Goal: Task Accomplishment & Management: Complete application form

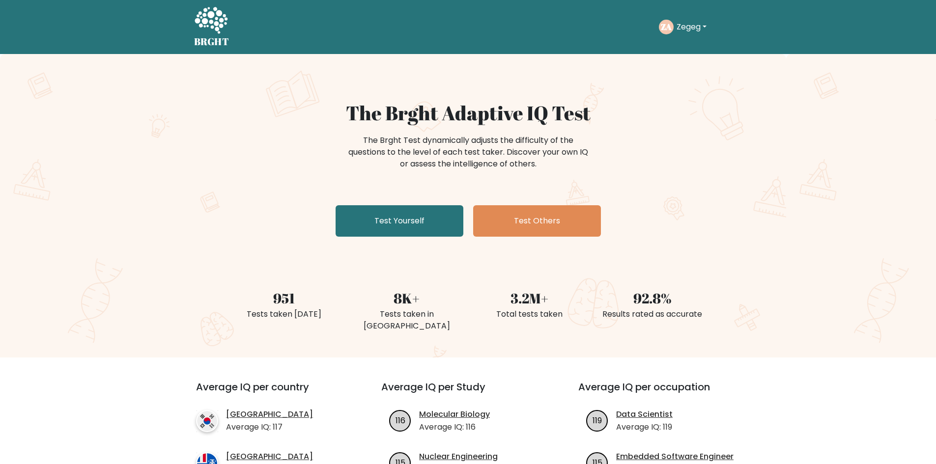
click at [429, 220] on link "Test Yourself" at bounding box center [400, 220] width 128 height 31
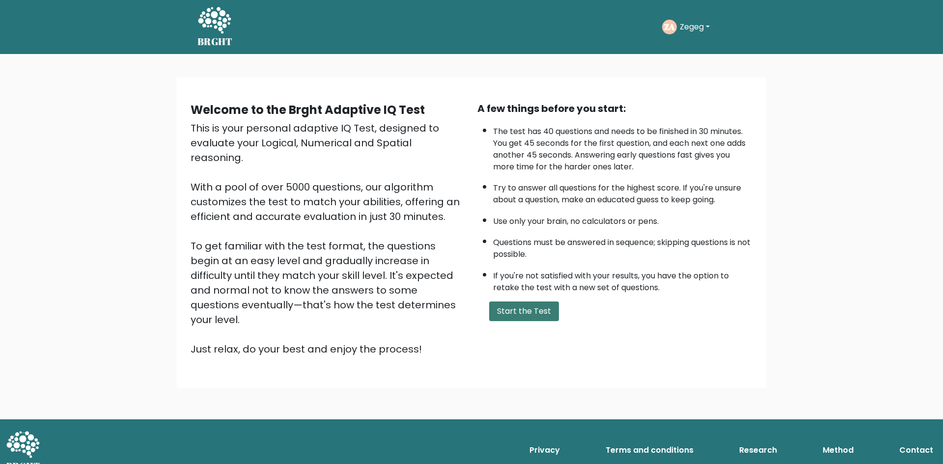
click at [511, 321] on button "Start the Test" at bounding box center [524, 312] width 70 height 20
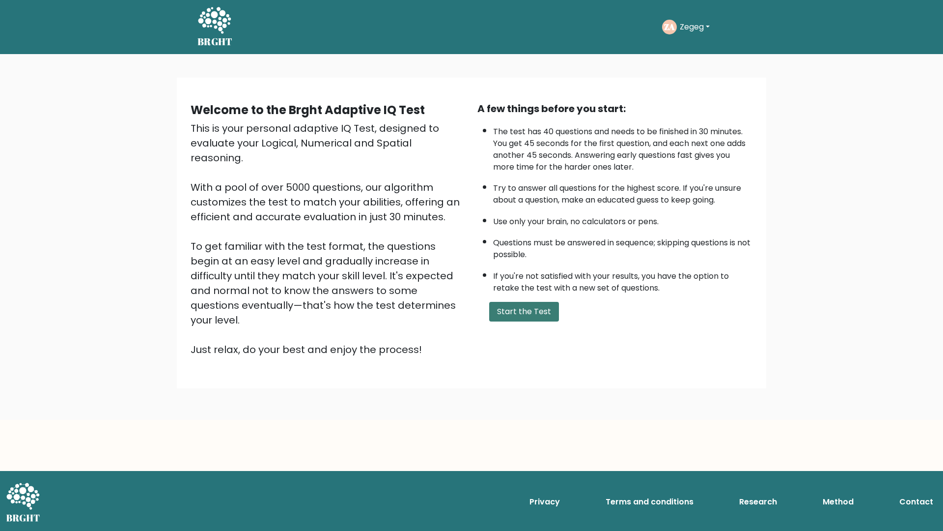
click at [509, 318] on button "Start the Test" at bounding box center [524, 312] width 70 height 20
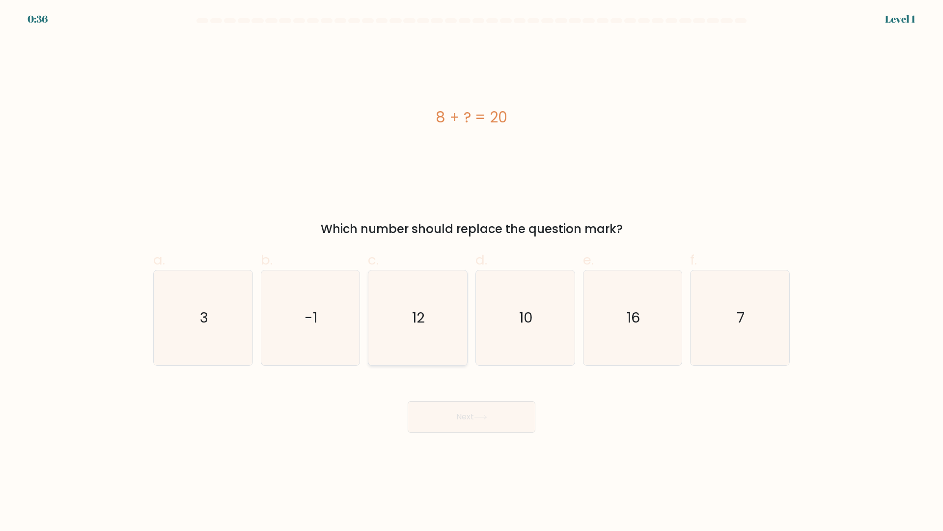
click at [431, 333] on icon "12" at bounding box center [417, 317] width 95 height 95
click at [472, 272] on input "c. 12" at bounding box center [472, 268] width 0 height 6
radio input "true"
click at [459, 406] on button "Next" at bounding box center [472, 416] width 128 height 31
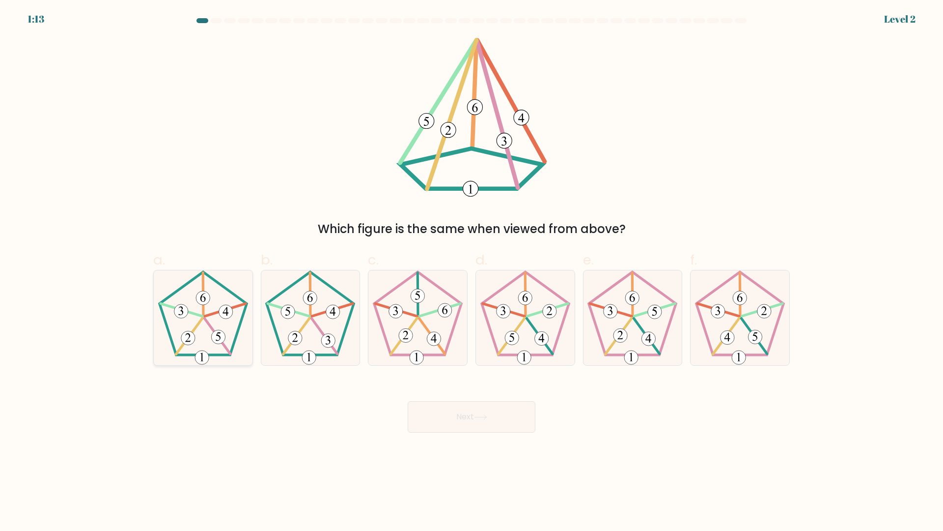
click at [198, 292] on icon at bounding box center [203, 317] width 95 height 95
click at [472, 272] on input "a." at bounding box center [472, 268] width 0 height 6
radio input "true"
click at [434, 416] on button "Next" at bounding box center [472, 416] width 128 height 31
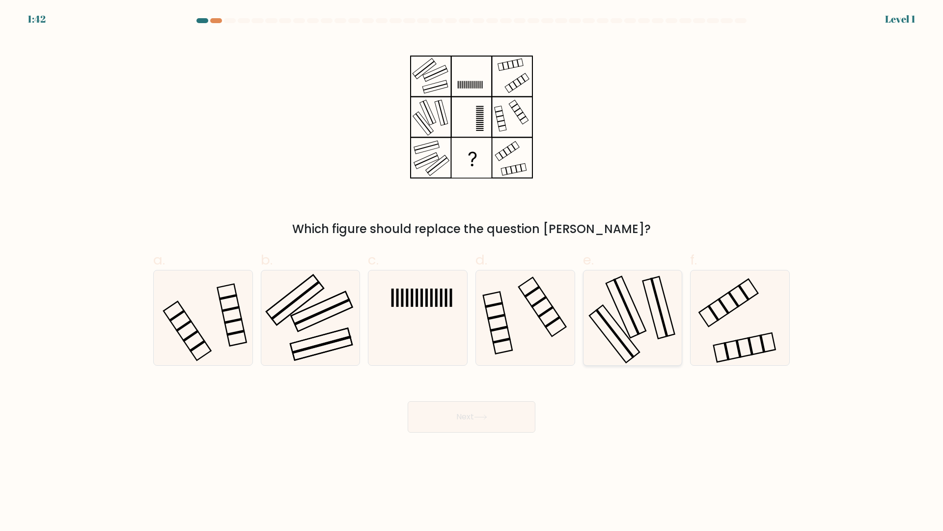
click at [636, 328] on rect at bounding box center [626, 307] width 27 height 56
click at [472, 272] on input "e." at bounding box center [472, 268] width 0 height 6
radio input "true"
click at [425, 418] on button "Next" at bounding box center [472, 416] width 128 height 31
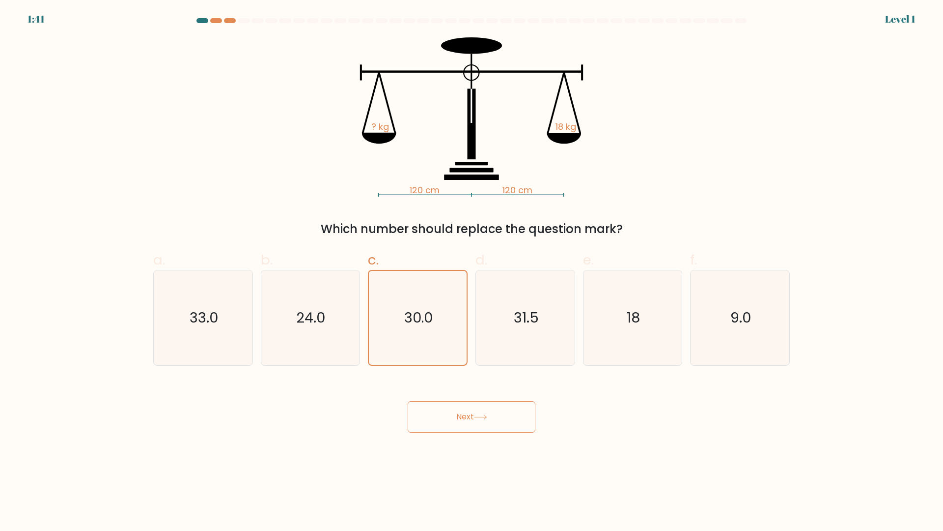
drag, startPoint x: 463, startPoint y: 406, endPoint x: 468, endPoint y: 373, distance: 33.3
click at [463, 405] on button "Next" at bounding box center [472, 416] width 128 height 31
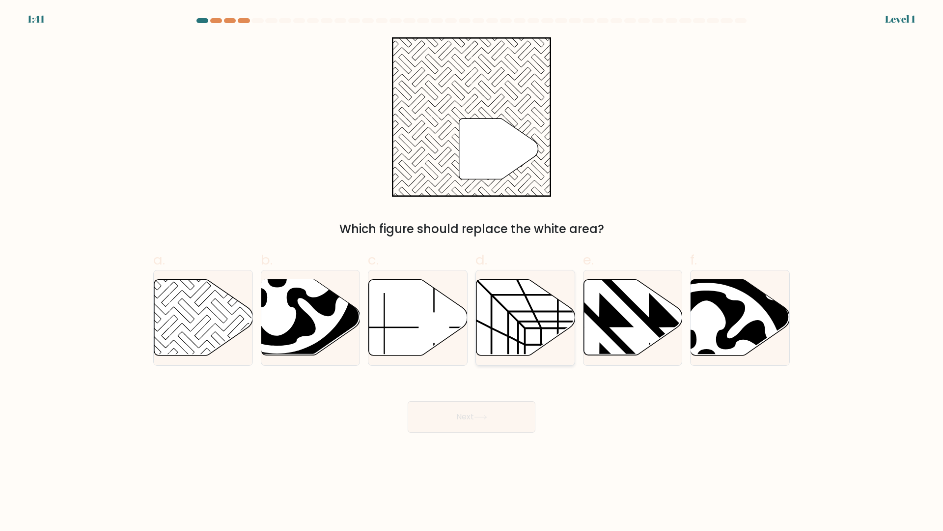
click at [502, 329] on icon at bounding box center [526, 318] width 99 height 76
click at [472, 272] on input "d." at bounding box center [472, 268] width 0 height 6
radio input "true"
drag, startPoint x: 490, startPoint y: 427, endPoint x: 495, endPoint y: 390, distance: 37.7
click at [488, 424] on button "Next" at bounding box center [472, 416] width 128 height 31
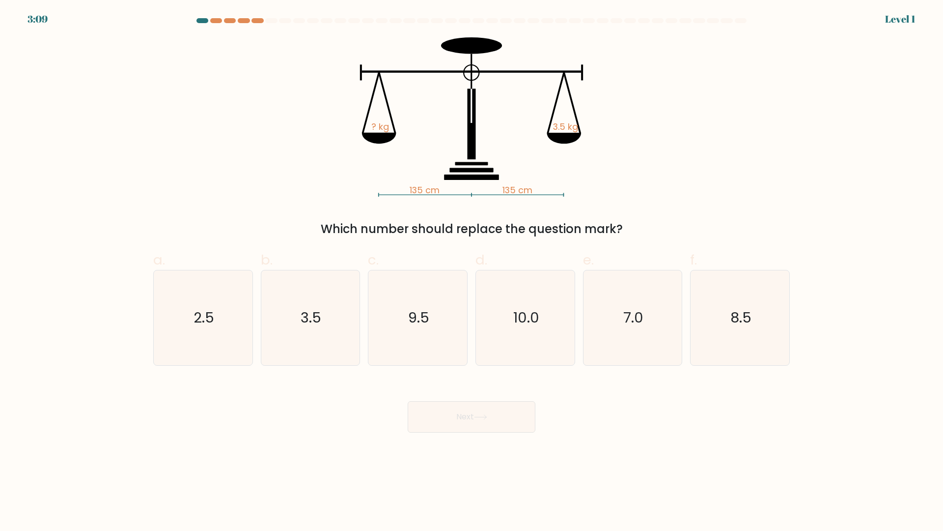
drag, startPoint x: 495, startPoint y: 390, endPoint x: 500, endPoint y: 413, distance: 24.1
click at [511, 350] on icon "10.0" at bounding box center [525, 317] width 95 height 95
click at [472, 272] on input "d. 10.0" at bounding box center [472, 268] width 0 height 6
radio input "true"
drag, startPoint x: 500, startPoint y: 413, endPoint x: 484, endPoint y: 357, distance: 58.0
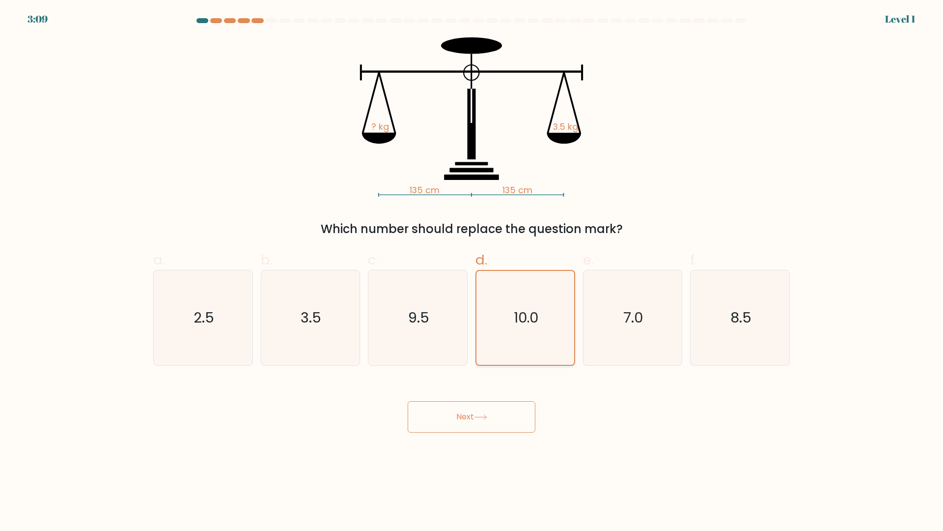
click at [497, 405] on button "Next" at bounding box center [472, 416] width 128 height 31
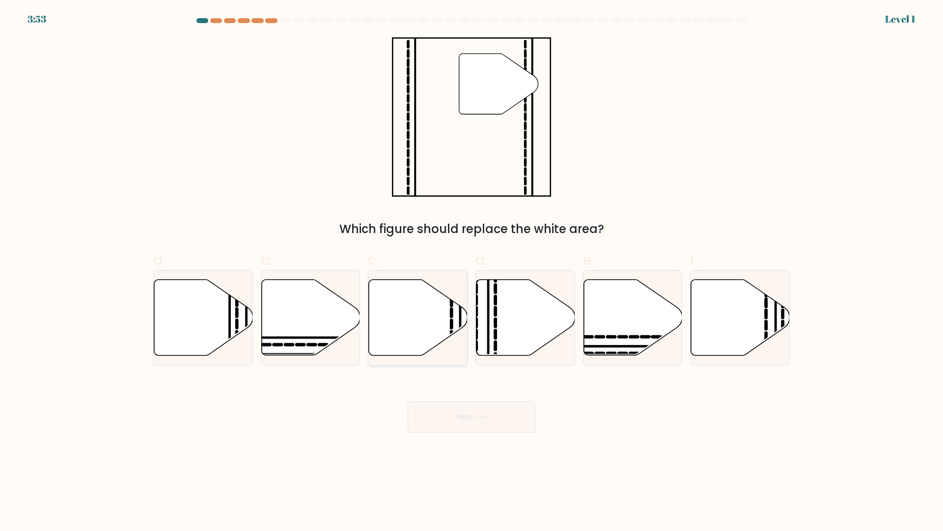
click at [445, 329] on icon at bounding box center [418, 318] width 99 height 76
click at [472, 272] on input "c." at bounding box center [472, 268] width 0 height 6
radio input "true"
click at [442, 410] on button "Next" at bounding box center [472, 416] width 128 height 31
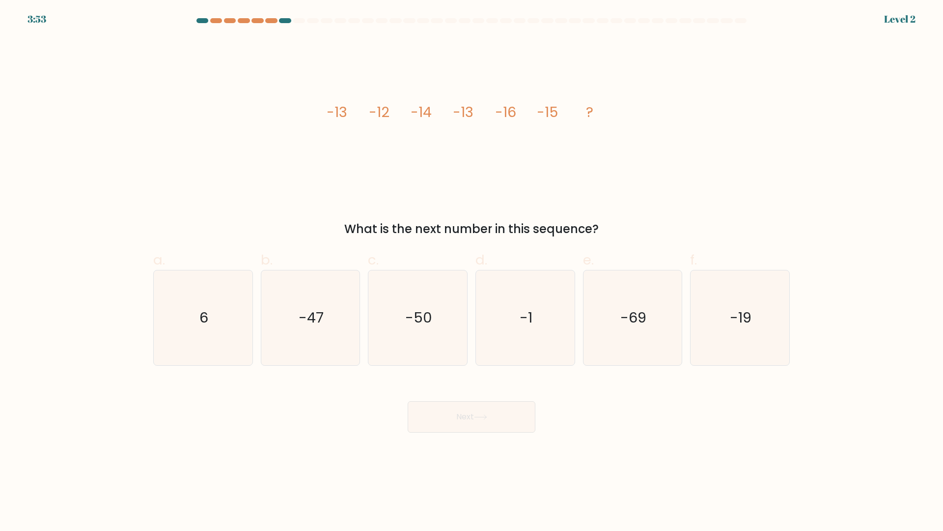
drag, startPoint x: 430, startPoint y: 355, endPoint x: 440, endPoint y: 395, distance: 41.0
click at [428, 345] on icon "-50" at bounding box center [417, 317] width 95 height 95
click at [472, 272] on input "c. -50" at bounding box center [472, 268] width 0 height 6
radio input "true"
drag, startPoint x: 451, startPoint y: 416, endPoint x: 450, endPoint y: 408, distance: 7.9
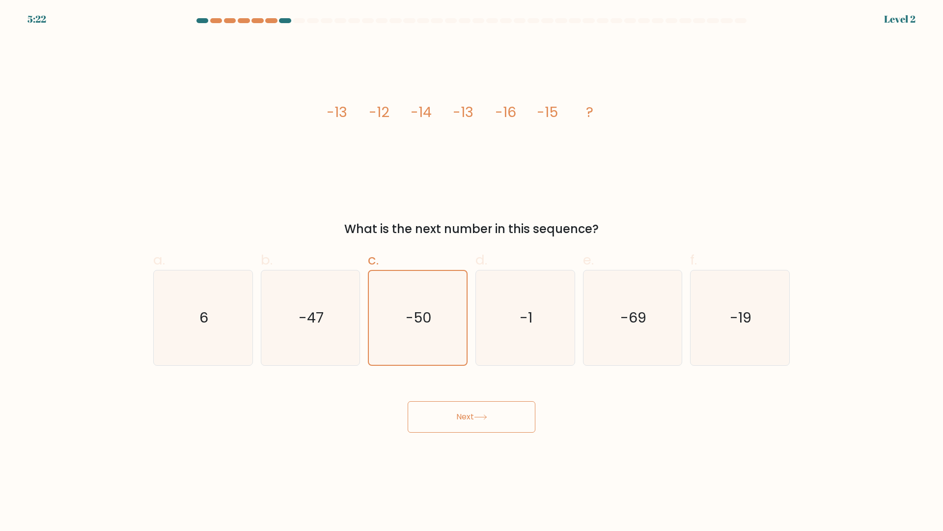
click at [450, 413] on button "Next" at bounding box center [472, 416] width 128 height 31
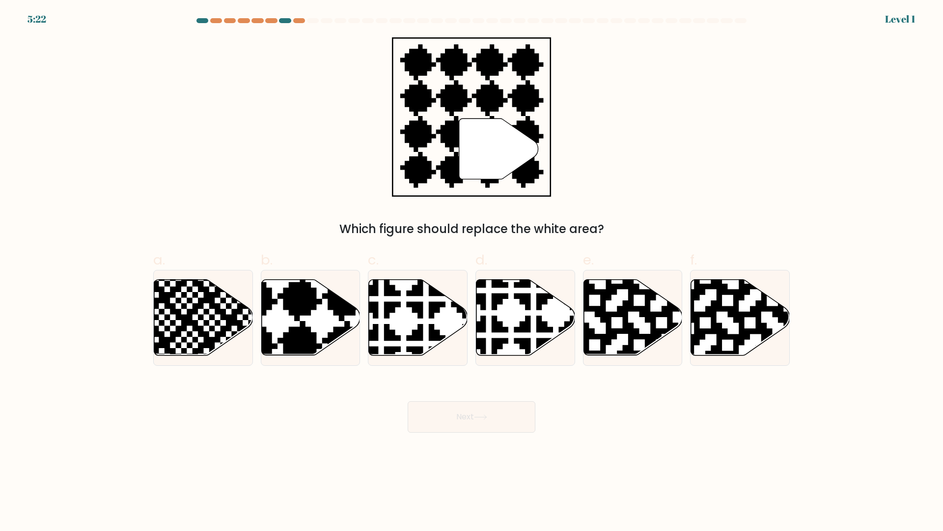
click at [521, 347] on icon at bounding box center [555, 357] width 173 height 173
click at [472, 272] on input "d." at bounding box center [472, 268] width 0 height 6
radio input "true"
drag, startPoint x: 506, startPoint y: 411, endPoint x: 459, endPoint y: 371, distance: 62.0
click at [502, 409] on button "Next" at bounding box center [472, 416] width 128 height 31
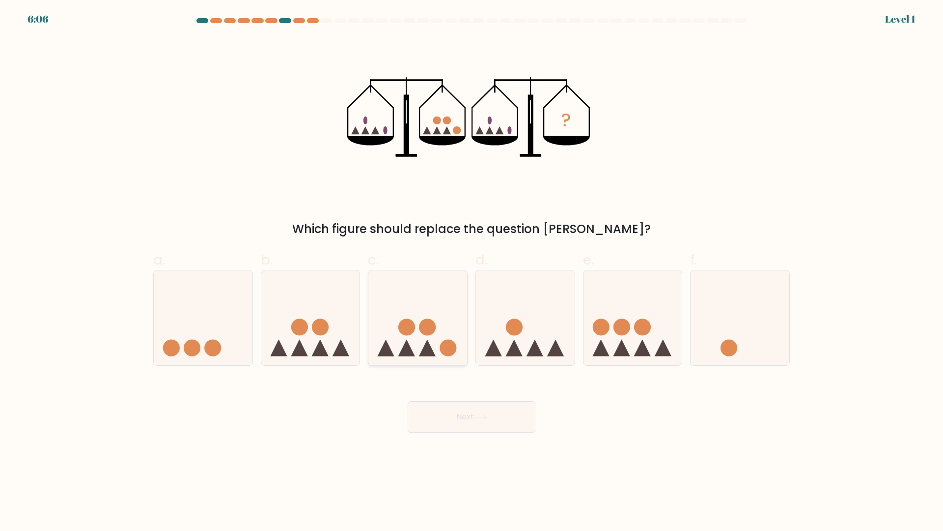
click at [415, 341] on icon at bounding box center [417, 318] width 99 height 82
click at [472, 272] on input "c." at bounding box center [472, 268] width 0 height 6
radio input "true"
drag, startPoint x: 446, startPoint y: 419, endPoint x: 487, endPoint y: 364, distance: 68.4
click at [447, 409] on button "Next" at bounding box center [472, 416] width 128 height 31
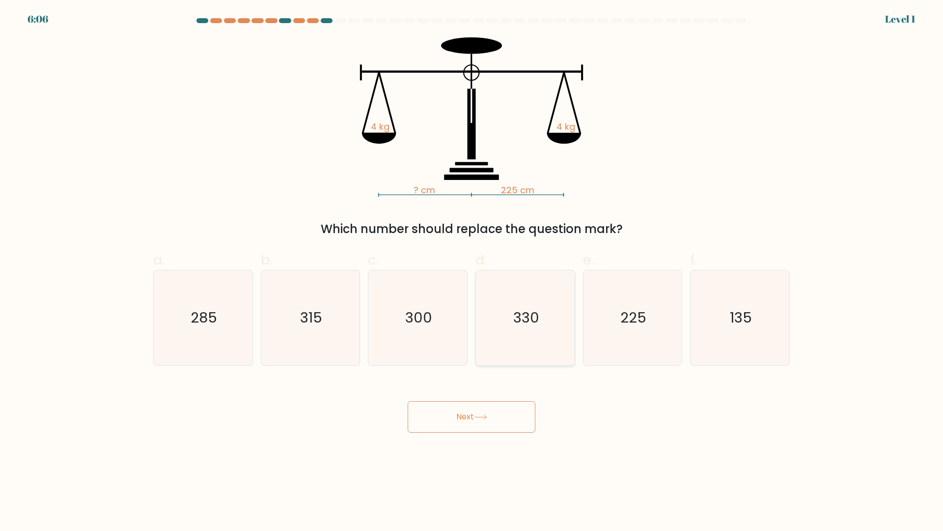
click at [543, 334] on icon "330" at bounding box center [525, 317] width 95 height 95
click at [472, 272] on input "d. 330" at bounding box center [472, 268] width 0 height 6
radio input "true"
click at [526, 413] on button "Next" at bounding box center [472, 416] width 128 height 31
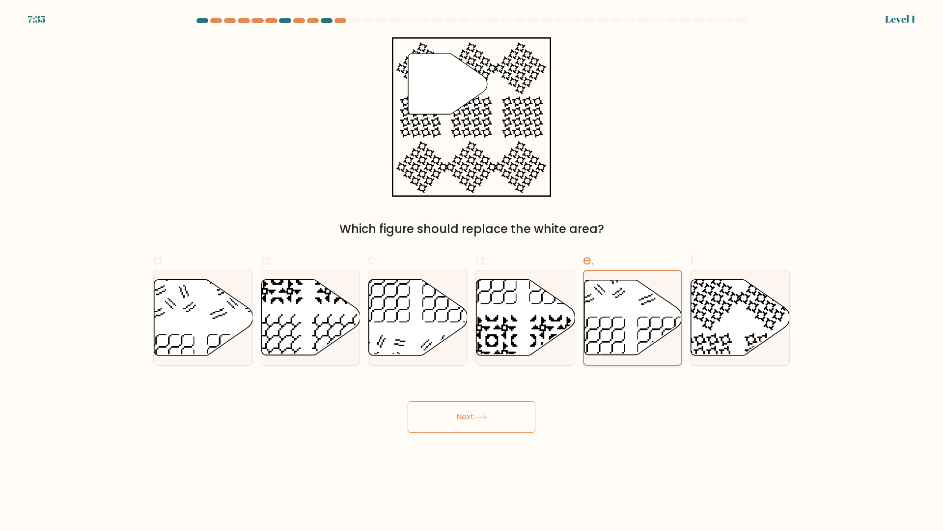
drag, startPoint x: 489, startPoint y: 434, endPoint x: 673, endPoint y: 317, distance: 217.5
click at [495, 420] on body "7:35 Level 1" at bounding box center [471, 265] width 943 height 531
click at [710, 306] on icon at bounding box center [740, 318] width 99 height 76
click at [472, 272] on input "f." at bounding box center [472, 268] width 0 height 6
radio input "true"
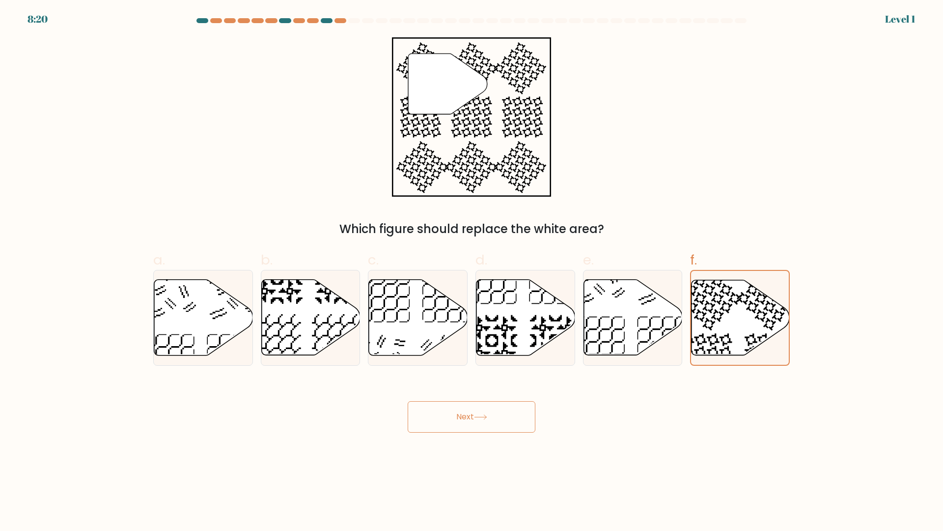
drag, startPoint x: 508, startPoint y: 414, endPoint x: 521, endPoint y: 384, distance: 33.2
click at [507, 414] on button "Next" at bounding box center [472, 416] width 128 height 31
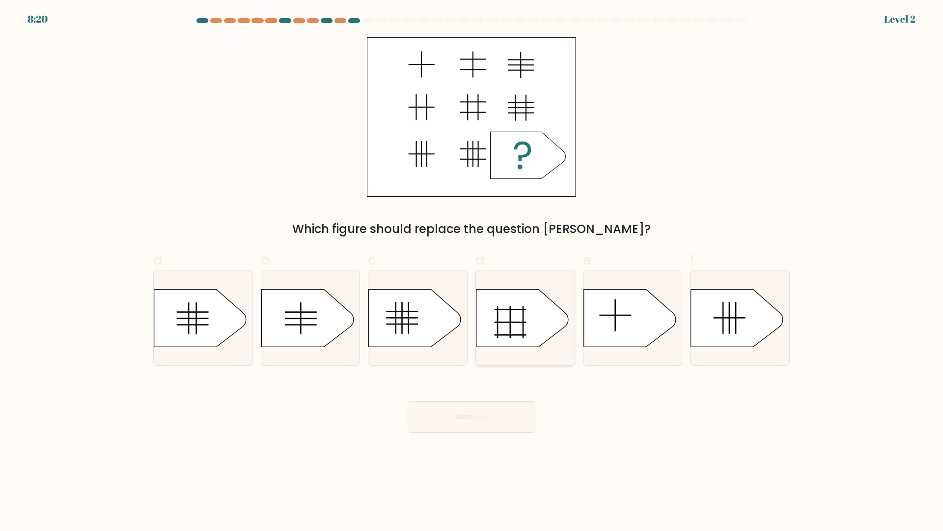
drag, startPoint x: 611, startPoint y: 320, endPoint x: 564, endPoint y: 356, distance: 59.9
click at [609, 325] on icon at bounding box center [630, 317] width 92 height 57
click at [472, 272] on input "e." at bounding box center [472, 268] width 0 height 6
radio input "true"
drag, startPoint x: 487, startPoint y: 406, endPoint x: 493, endPoint y: 361, distance: 46.1
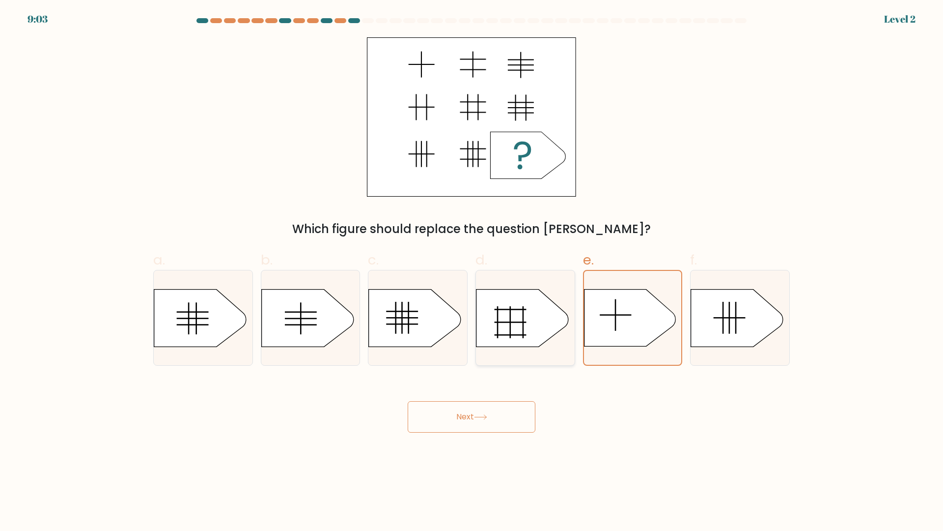
click at [485, 402] on button "Next" at bounding box center [472, 416] width 128 height 31
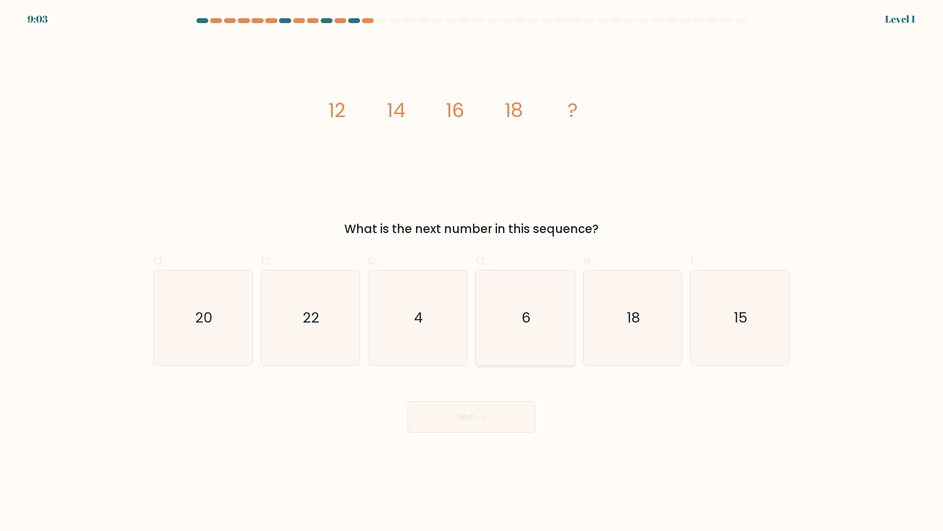
click at [504, 337] on icon "6" at bounding box center [525, 317] width 95 height 95
click at [472, 272] on input "d. 6" at bounding box center [472, 268] width 0 height 6
radio input "true"
drag, startPoint x: 482, startPoint y: 414, endPoint x: 416, endPoint y: 339, distance: 100.6
click at [479, 412] on button "Next" at bounding box center [472, 416] width 128 height 31
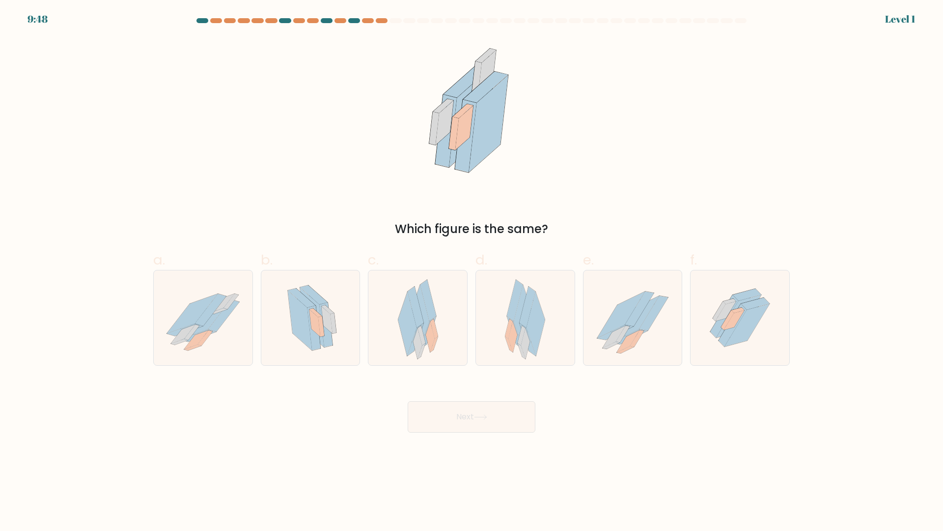
click at [395, 323] on div at bounding box center [418, 318] width 100 height 96
click at [472, 272] on input "c." at bounding box center [472, 268] width 0 height 6
radio input "true"
click at [434, 398] on div "Next" at bounding box center [471, 404] width 649 height 55
drag, startPoint x: 445, startPoint y: 419, endPoint x: 460, endPoint y: 389, distance: 34.1
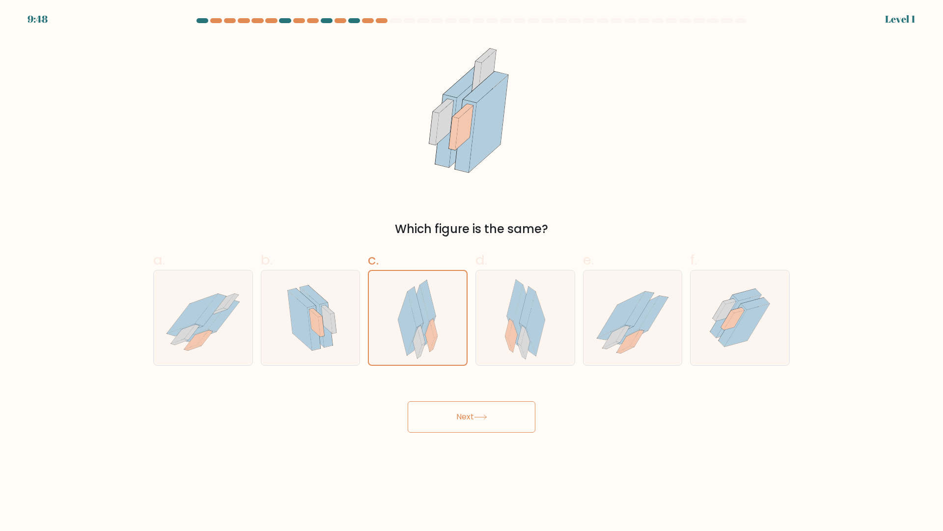
click at [445, 420] on button "Next" at bounding box center [472, 416] width 128 height 31
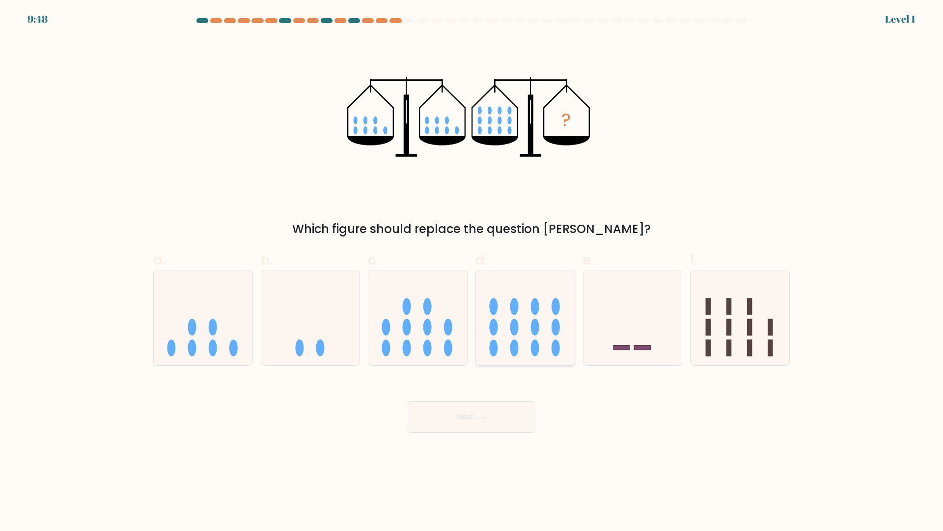
click at [511, 331] on ellipse at bounding box center [514, 326] width 8 height 17
click at [472, 272] on input "d." at bounding box center [472, 268] width 0 height 6
radio input "true"
click at [486, 421] on button "Next" at bounding box center [472, 416] width 128 height 31
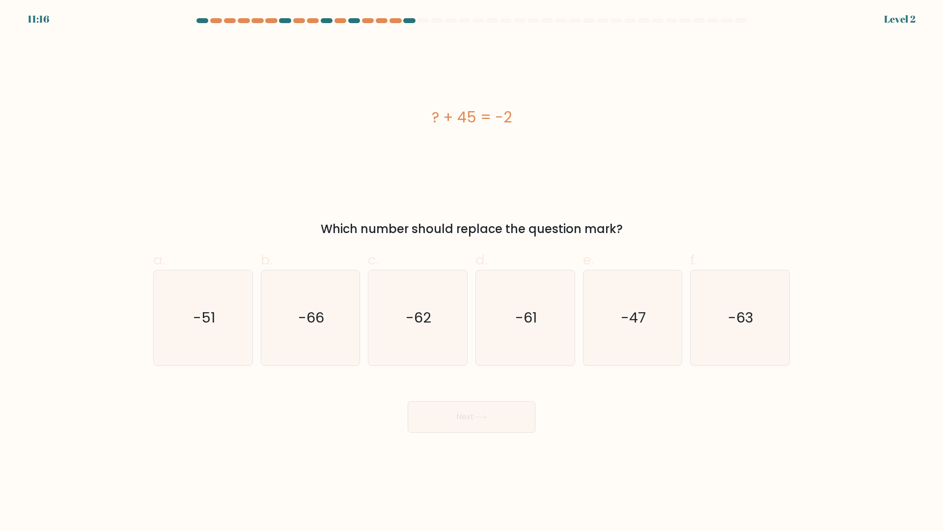
click at [414, 329] on icon "-62" at bounding box center [417, 317] width 95 height 95
click at [472, 272] on input "c. -62" at bounding box center [472, 268] width 0 height 6
radio input "true"
drag, startPoint x: 461, startPoint y: 421, endPoint x: 461, endPoint y: 416, distance: 4.9
click at [461, 418] on button "Next" at bounding box center [472, 416] width 128 height 31
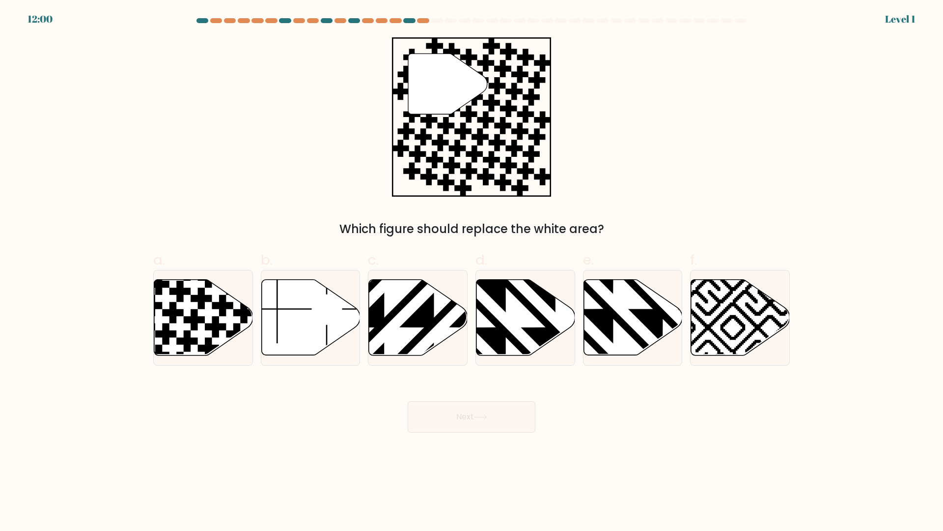
click at [536, 313] on icon at bounding box center [555, 277] width 199 height 199
click at [472, 272] on input "d." at bounding box center [472, 268] width 0 height 6
radio input "true"
drag, startPoint x: 494, startPoint y: 411, endPoint x: 452, endPoint y: 363, distance: 63.4
click at [491, 410] on button "Next" at bounding box center [472, 416] width 128 height 31
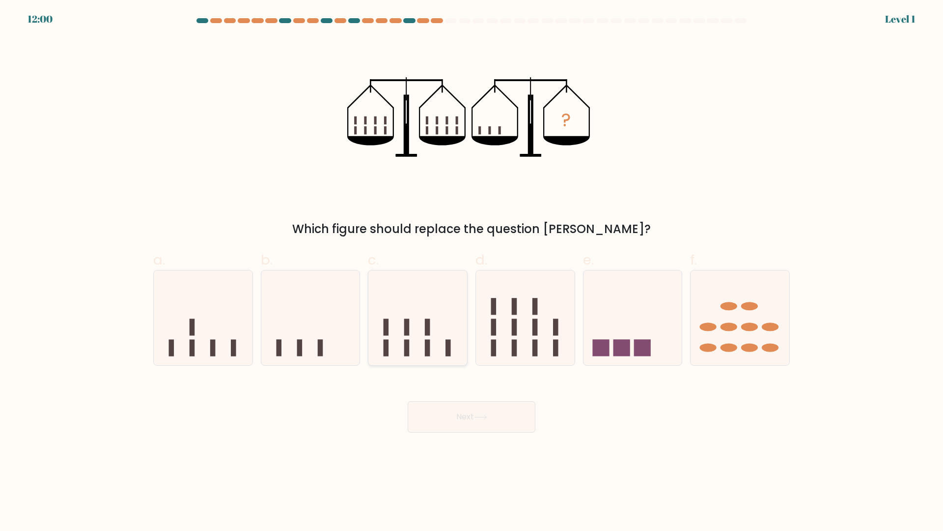
click at [431, 337] on icon at bounding box center [417, 318] width 99 height 82
click at [472, 272] on input "c." at bounding box center [472, 268] width 0 height 6
radio input "true"
drag, startPoint x: 466, startPoint y: 423, endPoint x: 461, endPoint y: 408, distance: 15.5
click at [463, 418] on button "Next" at bounding box center [472, 416] width 128 height 31
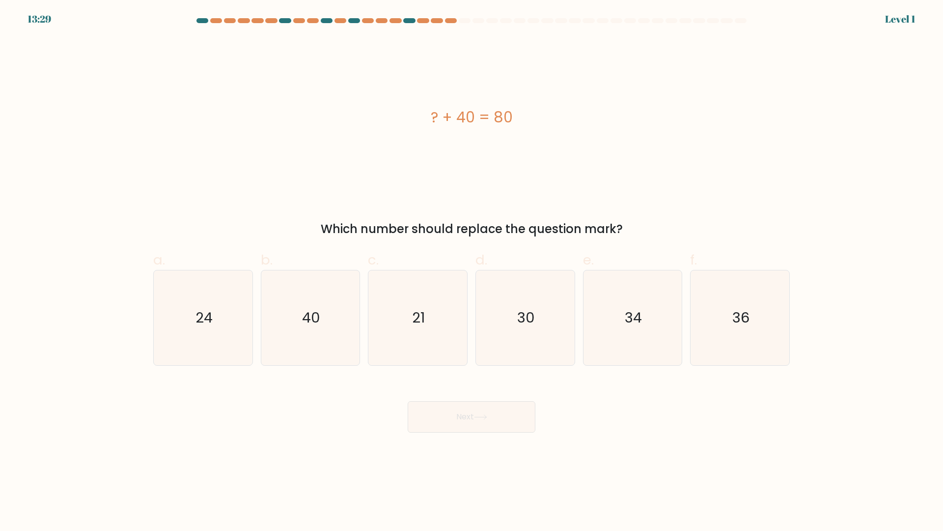
click at [406, 326] on icon "21" at bounding box center [417, 317] width 95 height 95
click at [472, 272] on input "c. 21" at bounding box center [472, 268] width 0 height 6
radio input "true"
click at [442, 392] on div "Next" at bounding box center [471, 404] width 649 height 55
drag, startPoint x: 460, startPoint y: 419, endPoint x: 497, endPoint y: 347, distance: 80.4
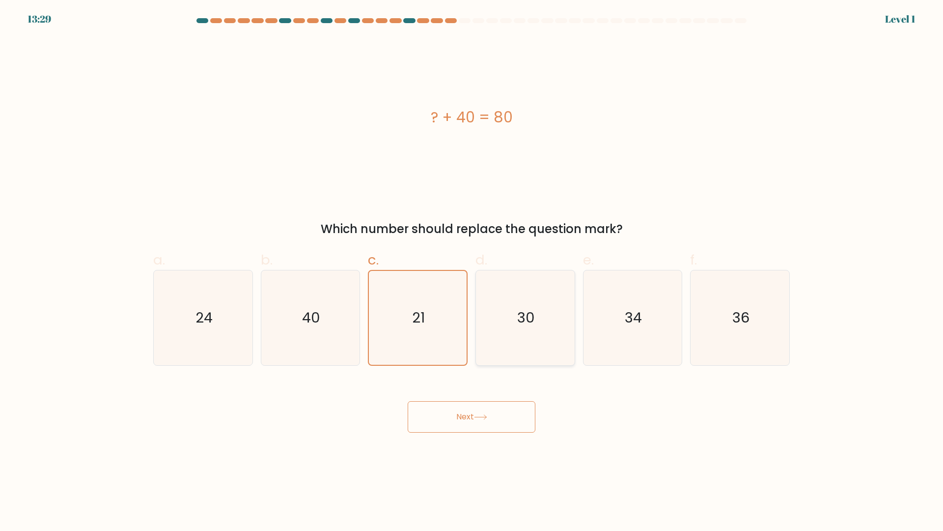
click at [460, 418] on button "Next" at bounding box center [472, 416] width 128 height 31
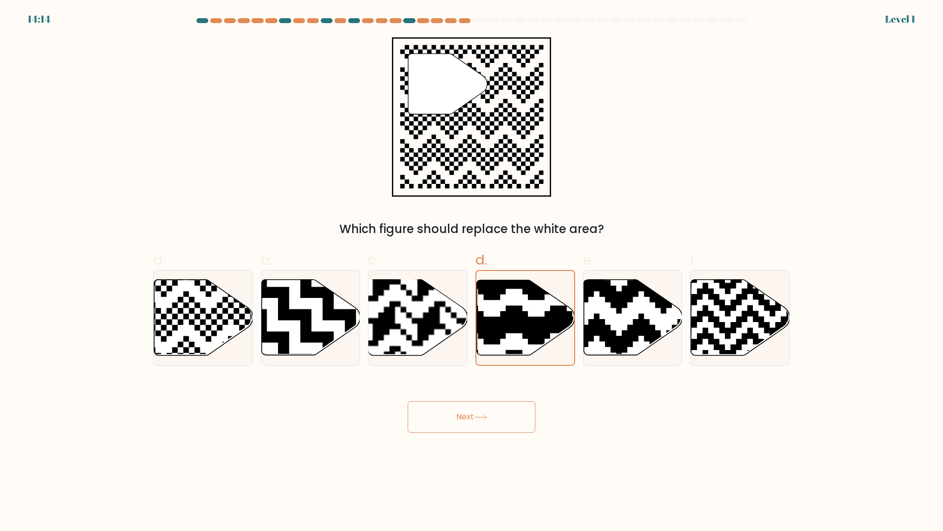
drag, startPoint x: 479, startPoint y: 424, endPoint x: 470, endPoint y: 399, distance: 26.7
click at [474, 411] on button "Next" at bounding box center [472, 416] width 128 height 31
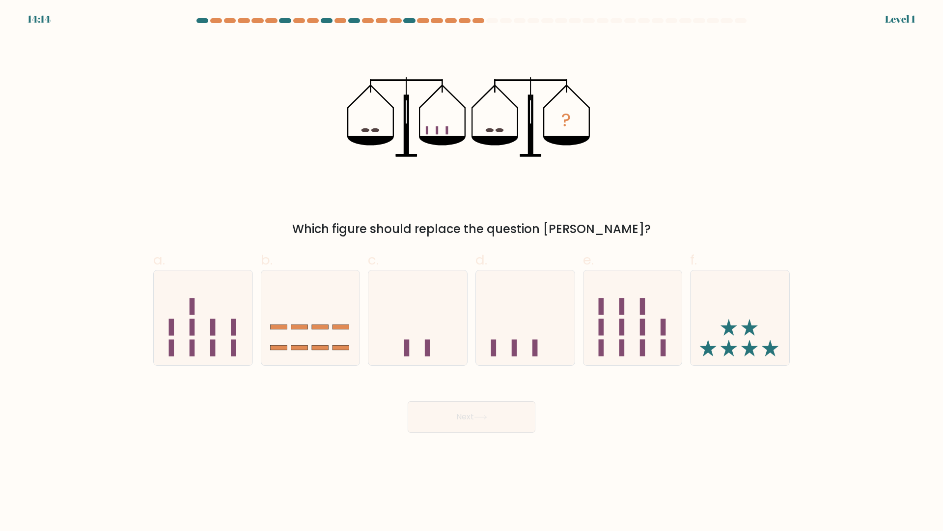
click at [435, 352] on icon at bounding box center [417, 318] width 99 height 82
click at [472, 272] on input "c." at bounding box center [472, 268] width 0 height 6
radio input "true"
drag, startPoint x: 459, startPoint y: 413, endPoint x: 480, endPoint y: 370, distance: 47.5
click at [459, 413] on button "Next" at bounding box center [472, 416] width 128 height 31
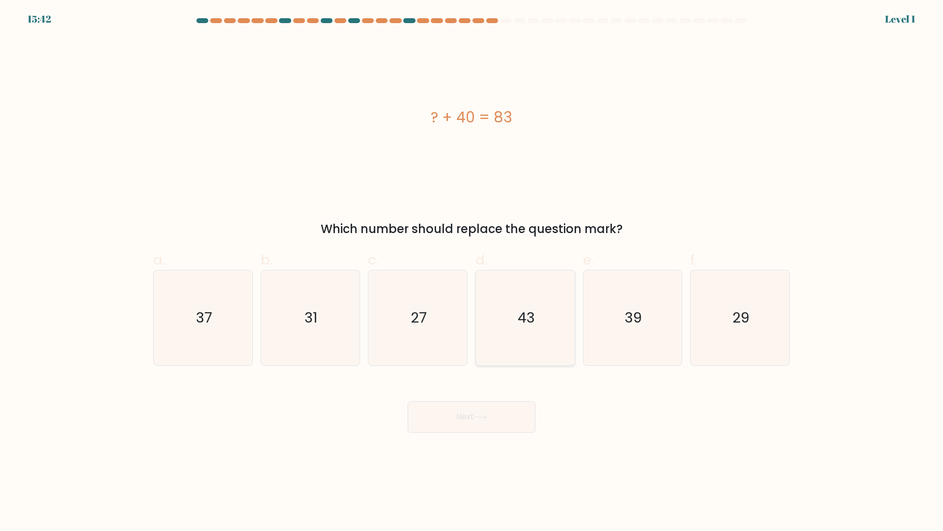
click at [508, 334] on icon "43" at bounding box center [525, 317] width 95 height 95
click at [472, 272] on input "d. 43" at bounding box center [472, 268] width 0 height 6
radio input "true"
drag, startPoint x: 487, startPoint y: 418, endPoint x: 436, endPoint y: 368, distance: 71.2
click at [469, 402] on button "Next" at bounding box center [472, 416] width 128 height 31
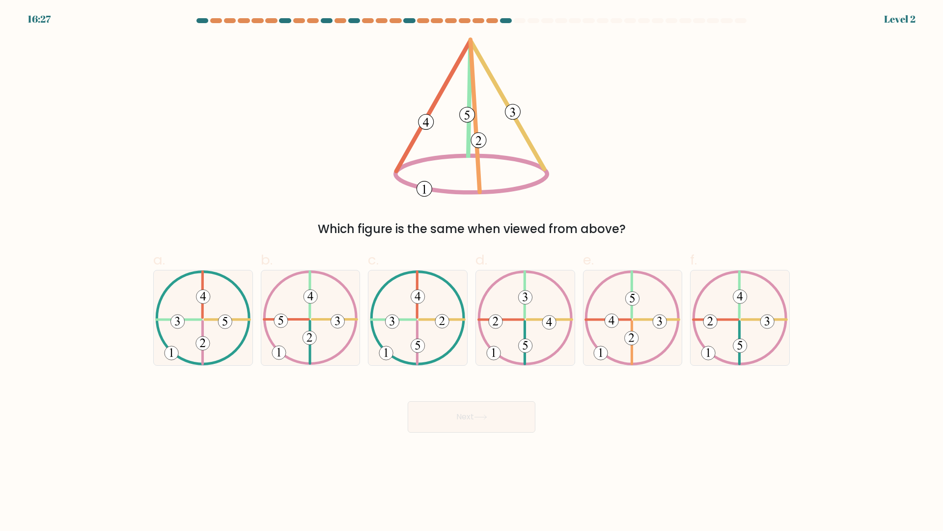
click at [411, 349] on icon at bounding box center [418, 317] width 96 height 95
click at [472, 272] on input "c." at bounding box center [472, 268] width 0 height 6
radio input "true"
drag, startPoint x: 442, startPoint y: 416, endPoint x: 385, endPoint y: 373, distance: 70.9
click at [436, 411] on button "Next" at bounding box center [472, 416] width 128 height 31
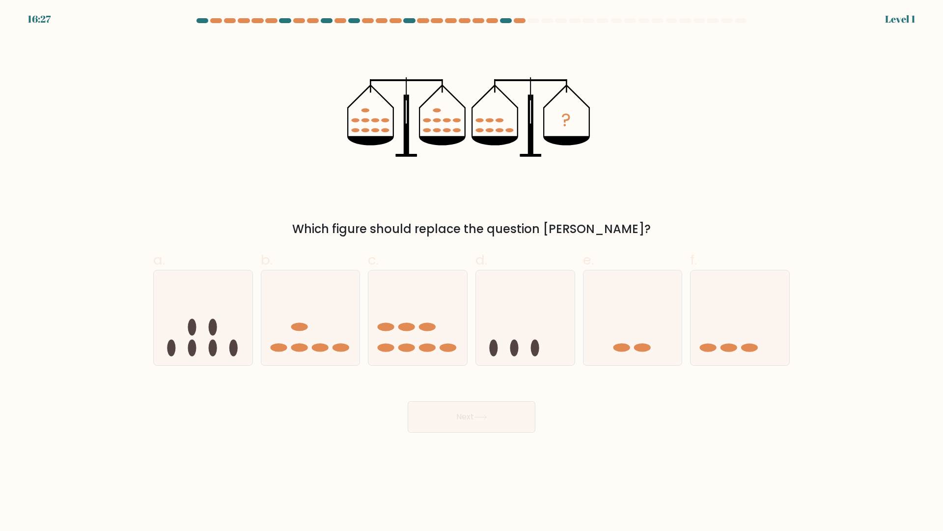
click at [322, 337] on icon at bounding box center [310, 318] width 99 height 82
click at [472, 272] on input "b." at bounding box center [472, 268] width 0 height 6
radio input "true"
click at [436, 404] on button "Next" at bounding box center [472, 416] width 128 height 31
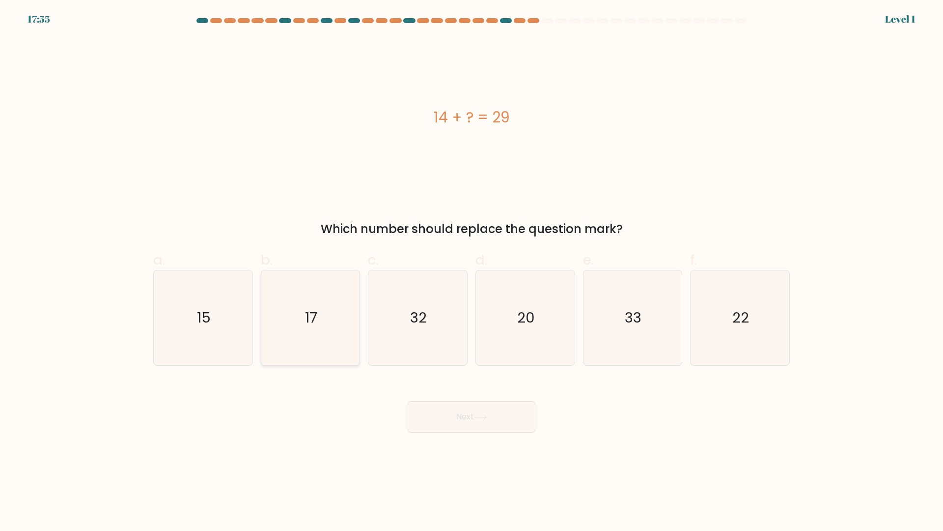
click at [347, 355] on icon "17" at bounding box center [310, 317] width 95 height 95
click at [472, 272] on input "b. 17" at bounding box center [472, 268] width 0 height 6
radio input "true"
drag, startPoint x: 468, startPoint y: 426, endPoint x: 461, endPoint y: 420, distance: 9.8
click at [467, 425] on button "Next" at bounding box center [472, 416] width 128 height 31
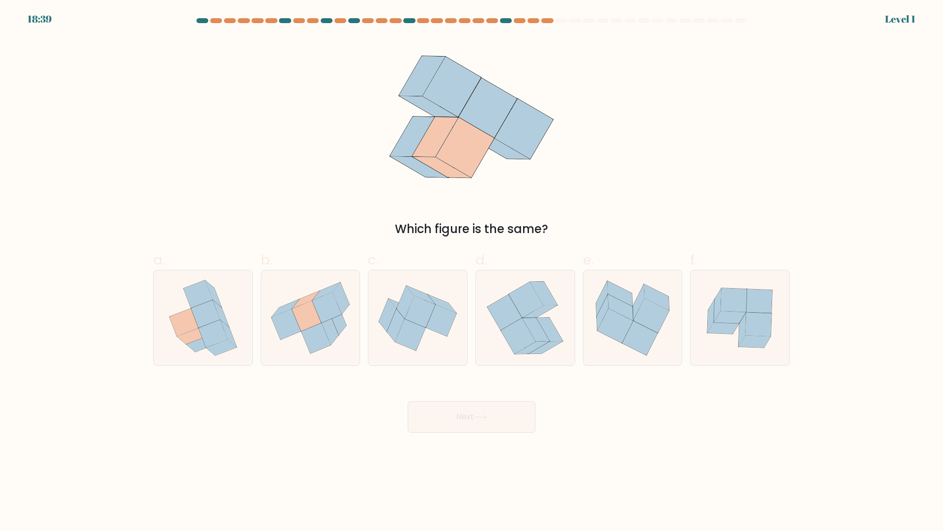
click at [347, 345] on icon at bounding box center [310, 318] width 99 height 88
click at [472, 272] on input "b." at bounding box center [472, 268] width 0 height 6
radio input "true"
click at [449, 405] on button "Next" at bounding box center [472, 416] width 128 height 31
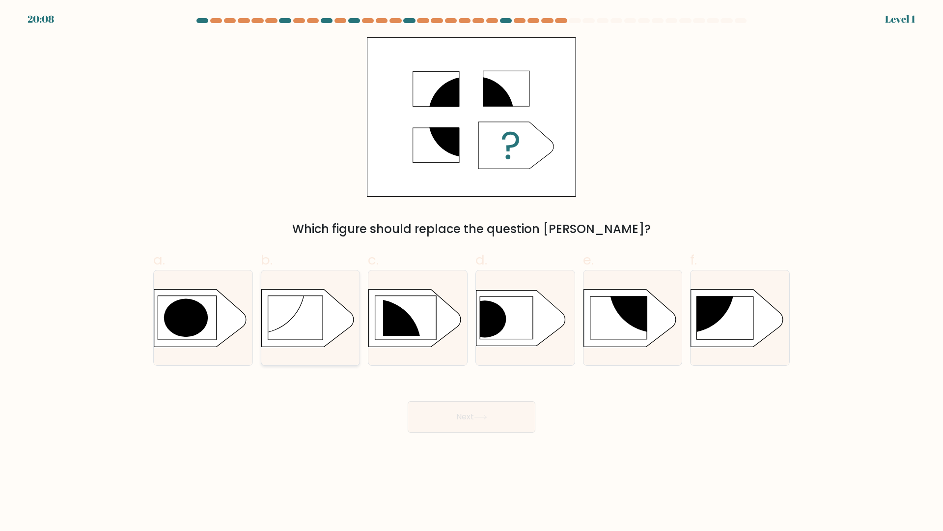
click at [328, 324] on icon at bounding box center [307, 317] width 92 height 57
click at [472, 272] on input "b." at bounding box center [472, 268] width 0 height 6
radio input "true"
drag, startPoint x: 454, startPoint y: 409, endPoint x: 419, endPoint y: 382, distance: 44.5
click at [453, 409] on button "Next" at bounding box center [472, 416] width 128 height 31
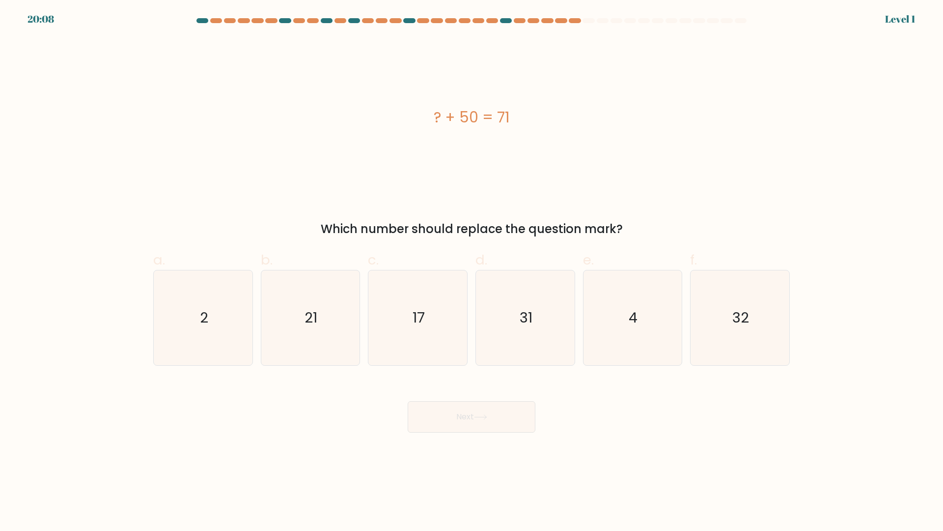
drag, startPoint x: 354, startPoint y: 337, endPoint x: 435, endPoint y: 389, distance: 96.6
click at [356, 339] on icon "21" at bounding box center [310, 317] width 95 height 95
click at [472, 272] on input "b. 21" at bounding box center [472, 268] width 0 height 6
radio input "true"
drag, startPoint x: 466, startPoint y: 418, endPoint x: 463, endPoint y: 409, distance: 9.3
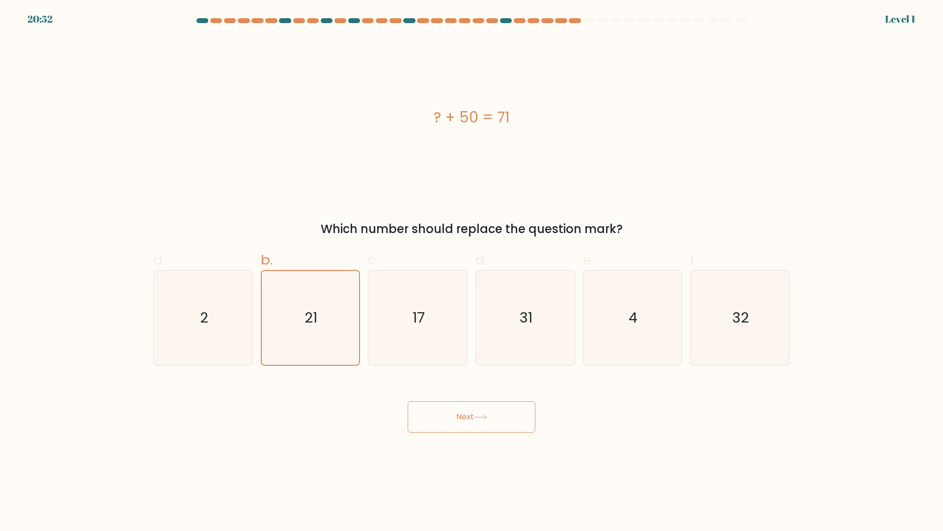
click at [463, 409] on button "Next" at bounding box center [472, 416] width 128 height 31
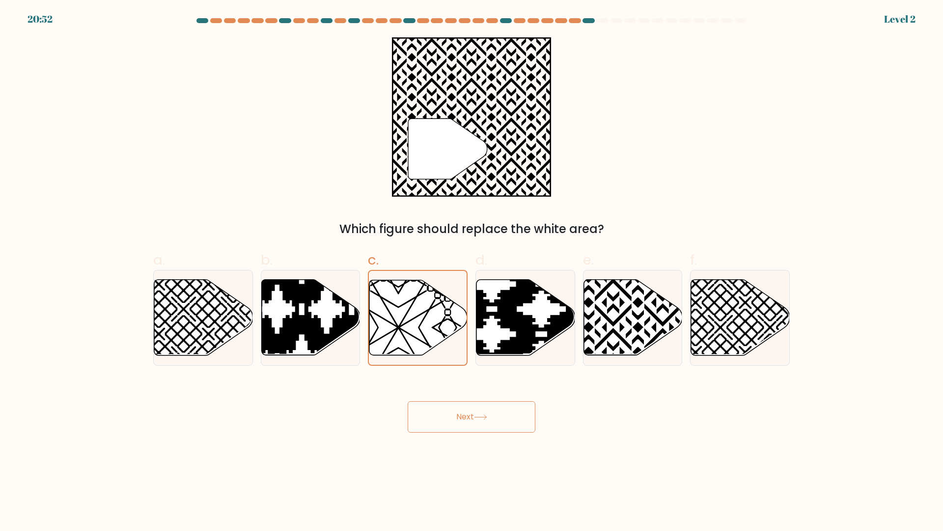
drag, startPoint x: 462, startPoint y: 416, endPoint x: 481, endPoint y: 362, distance: 57.5
click at [462, 414] on button "Next" at bounding box center [472, 416] width 128 height 31
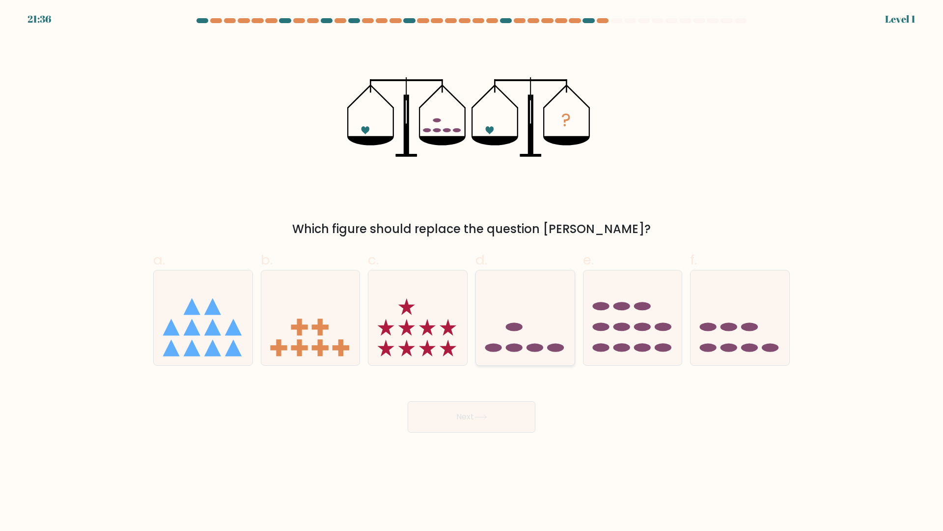
click at [503, 327] on icon at bounding box center [525, 318] width 99 height 82
click at [472, 272] on input "d." at bounding box center [472, 268] width 0 height 6
radio input "true"
drag, startPoint x: 494, startPoint y: 414, endPoint x: 486, endPoint y: 400, distance: 15.8
click at [488, 405] on button "Next" at bounding box center [472, 416] width 128 height 31
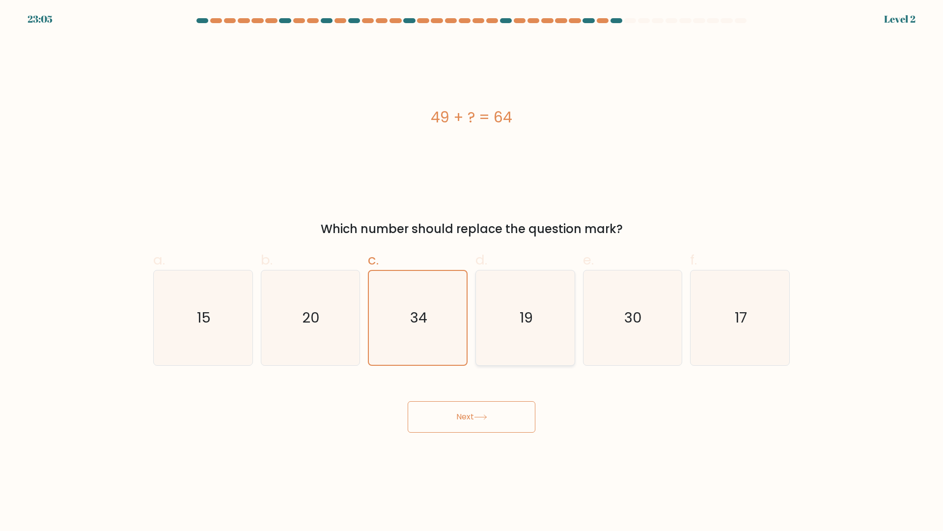
drag, startPoint x: 462, startPoint y: 413, endPoint x: 487, endPoint y: 365, distance: 54.3
click at [462, 413] on button "Next" at bounding box center [472, 416] width 128 height 31
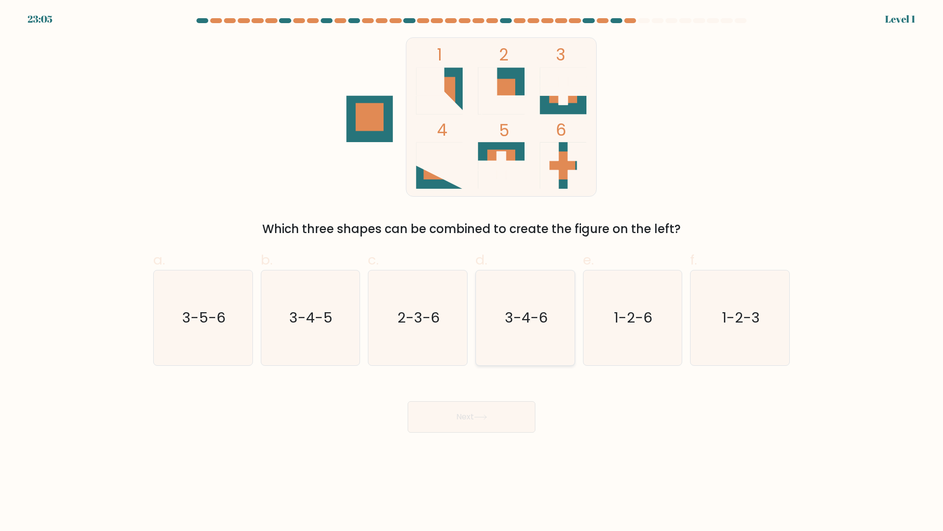
click at [514, 332] on icon "3-4-6" at bounding box center [525, 317] width 95 height 95
click at [472, 272] on input "d. 3-4-6" at bounding box center [472, 268] width 0 height 6
radio input "true"
drag, startPoint x: 482, startPoint y: 425, endPoint x: 468, endPoint y: 395, distance: 33.4
click at [480, 423] on button "Next" at bounding box center [472, 416] width 128 height 31
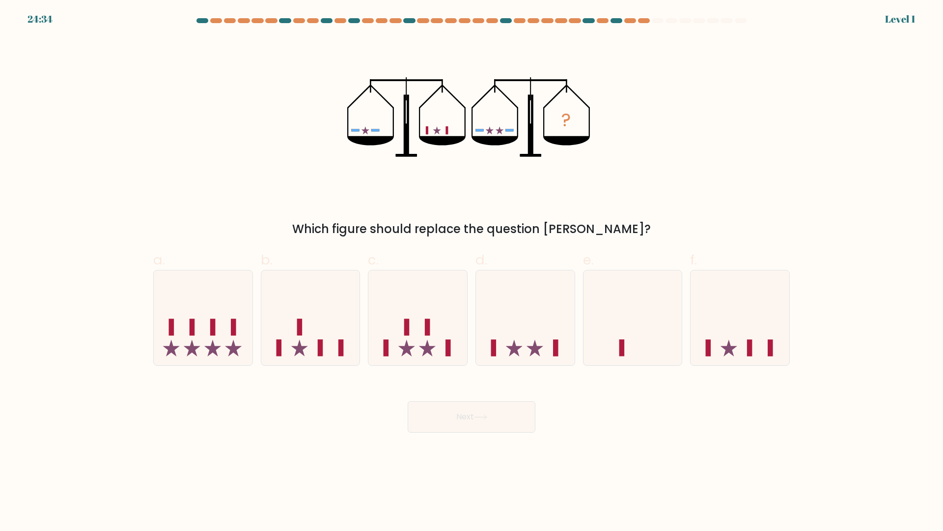
click at [424, 329] on icon at bounding box center [417, 318] width 99 height 82
click at [472, 272] on input "c." at bounding box center [472, 268] width 0 height 6
radio input "true"
drag
click at [451, 407] on button "Next" at bounding box center [472, 416] width 128 height 31
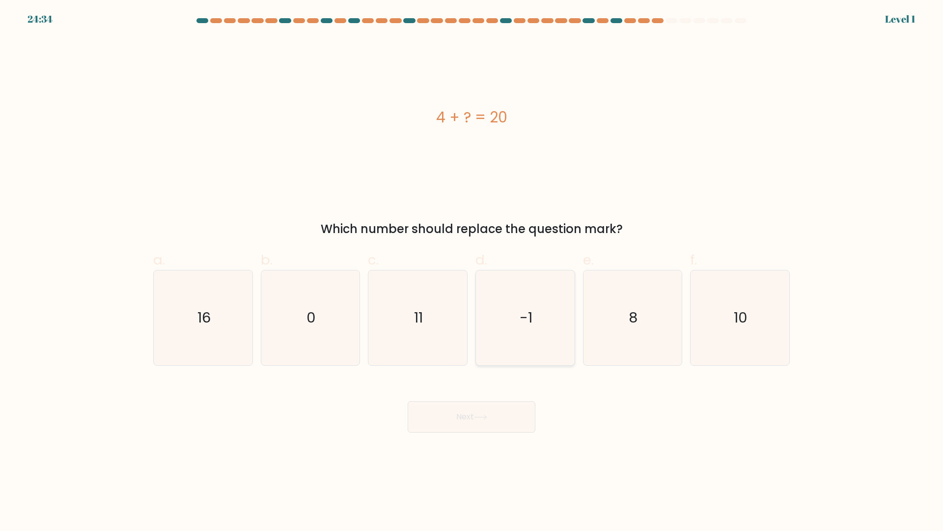
click at [513, 326] on icon "-1" at bounding box center [525, 317] width 95 height 95
click at [472, 272] on input "d. -1" at bounding box center [472, 268] width 0 height 6
radio input "true"
click at [476, 401] on button "Next" at bounding box center [472, 416] width 128 height 31
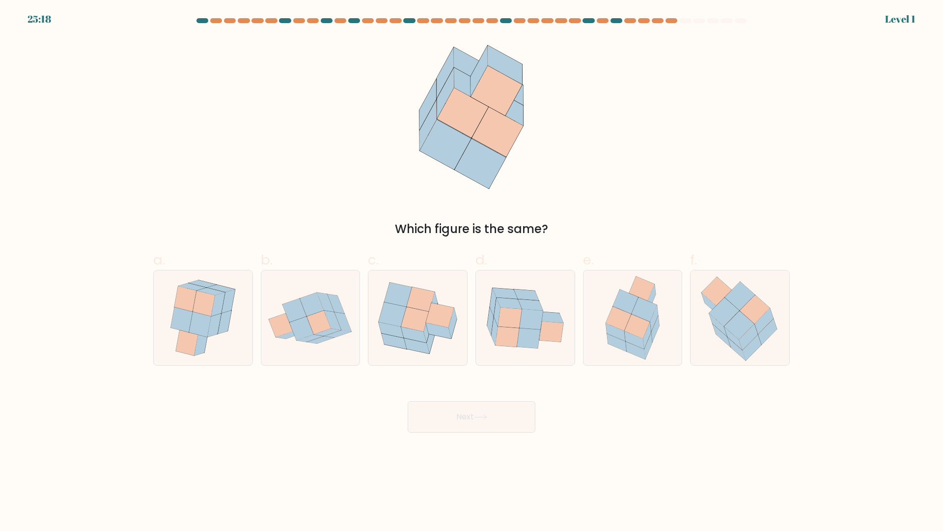
click at [434, 306] on icon at bounding box center [440, 315] width 28 height 25
click at [472, 272] on input "c." at bounding box center [472, 268] width 0 height 6
radio input "true"
click at [462, 402] on button "Next" at bounding box center [472, 416] width 128 height 31
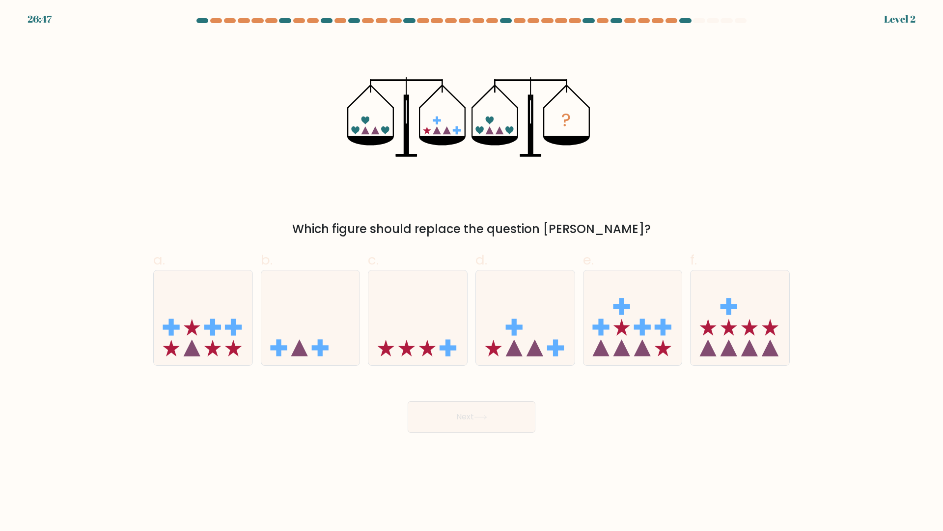
click at [508, 331] on icon at bounding box center [525, 318] width 99 height 82
click at [472, 272] on input "d." at bounding box center [472, 268] width 0 height 6
radio input "true"
click at [476, 413] on button "Next" at bounding box center [472, 416] width 128 height 31
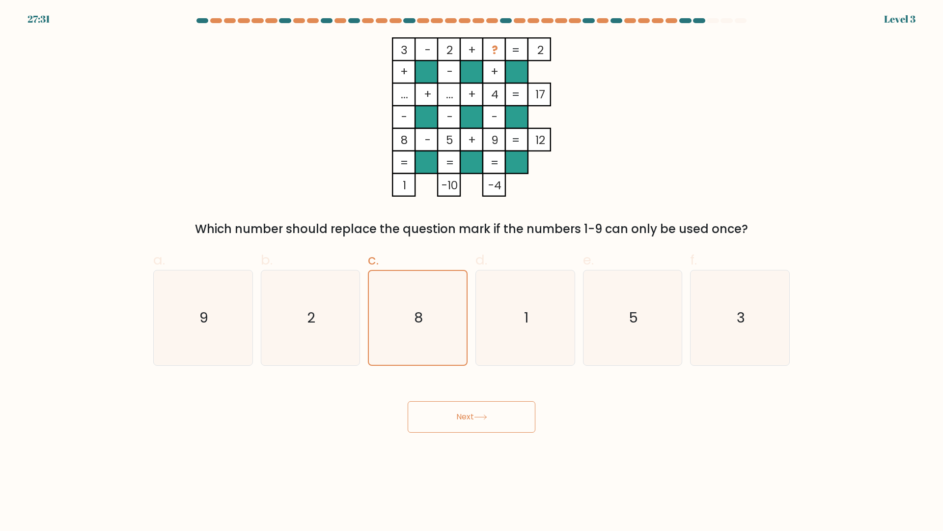
click at [458, 415] on button "Next" at bounding box center [472, 416] width 128 height 31
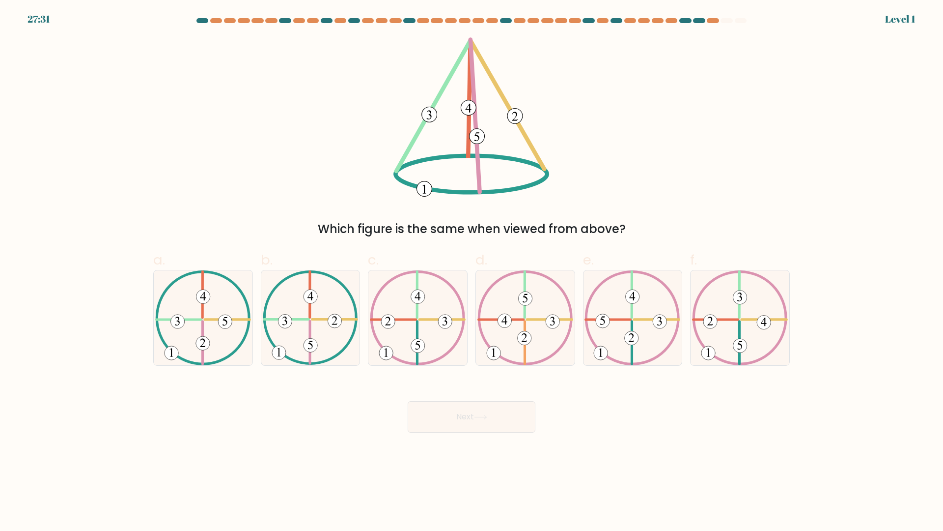
click at [518, 335] on icon at bounding box center [526, 317] width 96 height 95
click at [472, 272] on input "d." at bounding box center [472, 268] width 0 height 6
radio input "true"
click at [479, 410] on button "Next" at bounding box center [472, 416] width 128 height 31
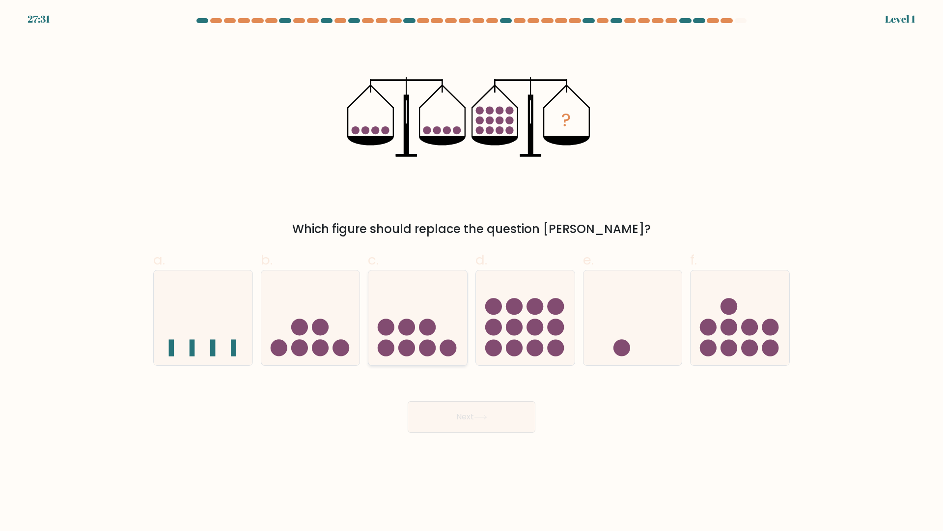
click at [426, 312] on icon at bounding box center [417, 318] width 99 height 82
click at [472, 272] on input "c." at bounding box center [472, 268] width 0 height 6
radio input "true"
click at [470, 408] on button "Next" at bounding box center [472, 416] width 128 height 31
click at [519, 333] on circle at bounding box center [514, 326] width 17 height 17
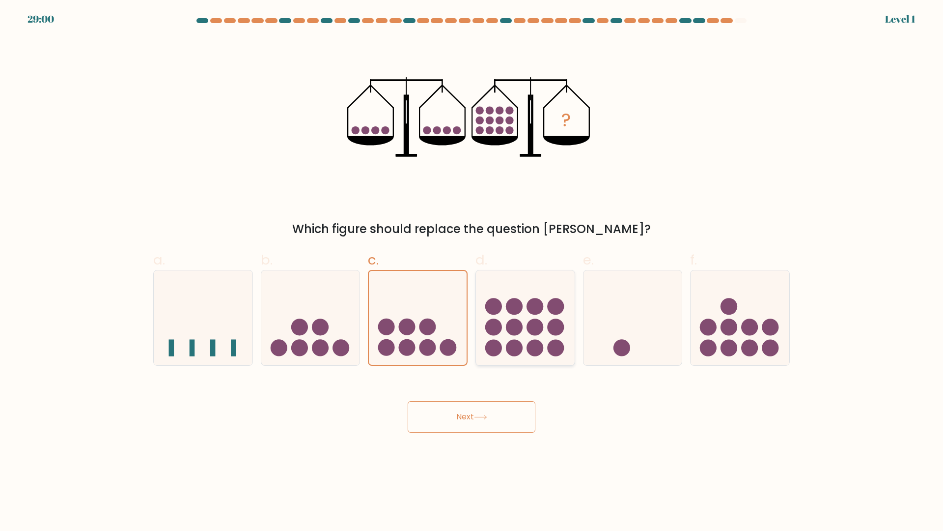
click at [472, 272] on input "d." at bounding box center [472, 268] width 0 height 6
radio input "true"
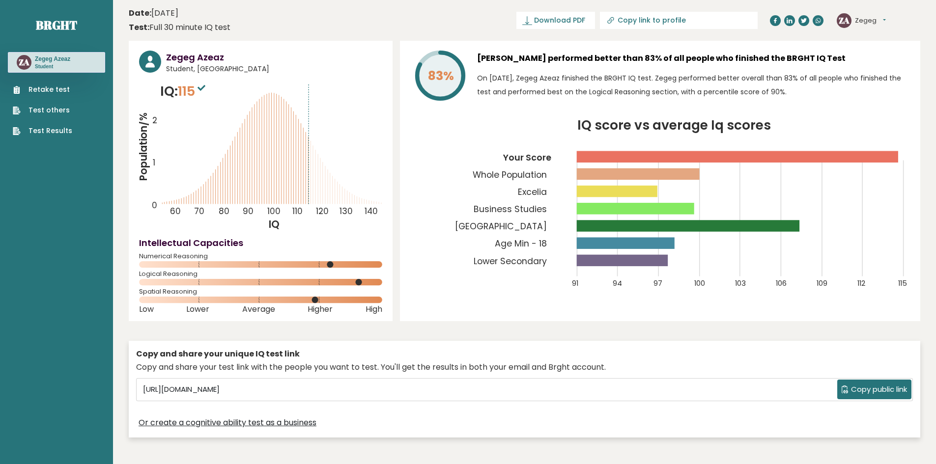
click at [337, 177] on icon "Population/% IQ 0 1 2 60 70 80 90 100 110 120 130 140" at bounding box center [260, 157] width 243 height 150
click at [852, 23] on div "ZA Zegeg Dashboard Profile Settings Logout" at bounding box center [861, 20] width 49 height 15
click at [860, 19] on button "Zegeg" at bounding box center [870, 21] width 31 height 10
click at [873, 47] on link "Profile" at bounding box center [880, 50] width 50 height 14
click at [44, 95] on link "Retake test" at bounding box center [42, 90] width 59 height 10
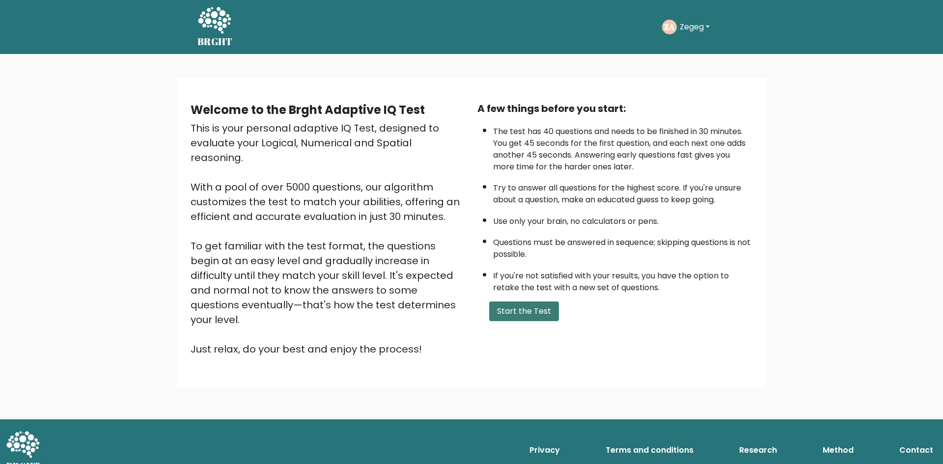
click at [528, 314] on button "Start the Test" at bounding box center [524, 312] width 70 height 20
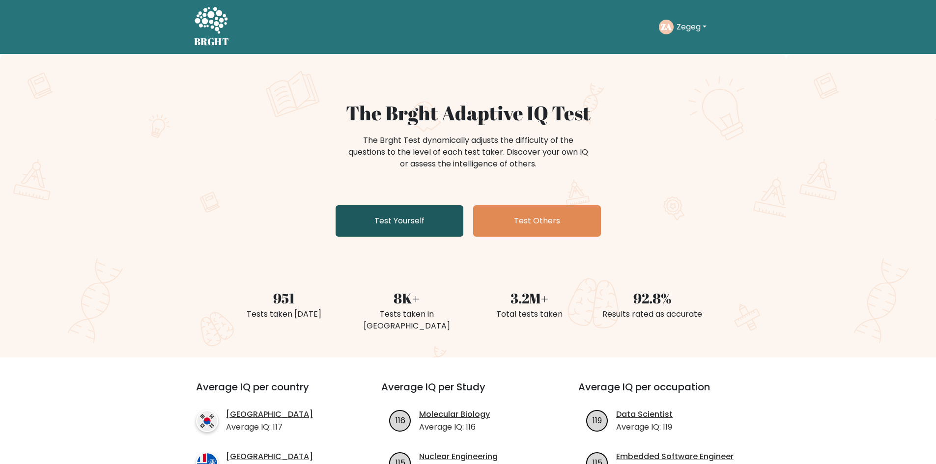
click at [362, 224] on link "Test Yourself" at bounding box center [400, 220] width 128 height 31
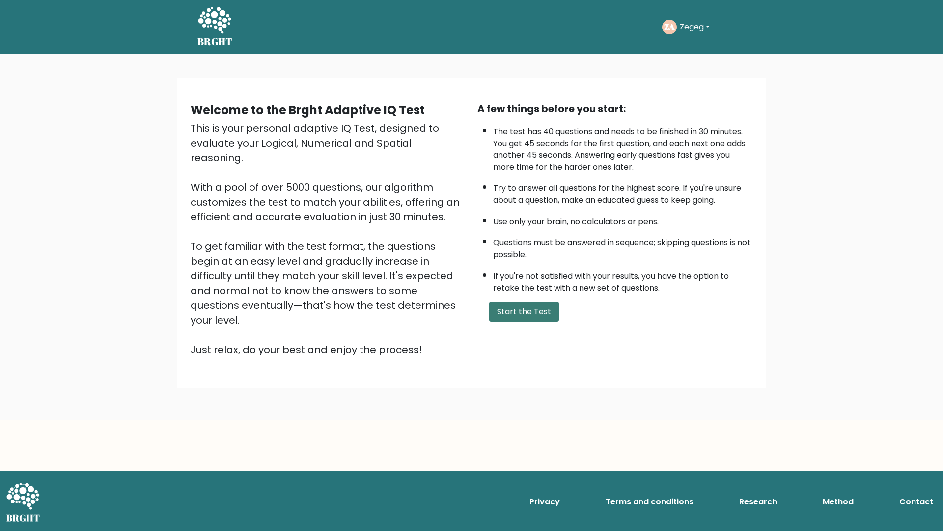
drag, startPoint x: 523, startPoint y: 327, endPoint x: 527, endPoint y: 317, distance: 10.6
click at [526, 319] on div "Welcome to the Brght Adaptive IQ Test This is your personal adaptive IQ Test, d…" at bounding box center [472, 232] width 574 height 263
drag, startPoint x: 527, startPoint y: 317, endPoint x: 524, endPoint y: 309, distance: 9.5
click at [527, 316] on button "Start the Test" at bounding box center [524, 312] width 70 height 20
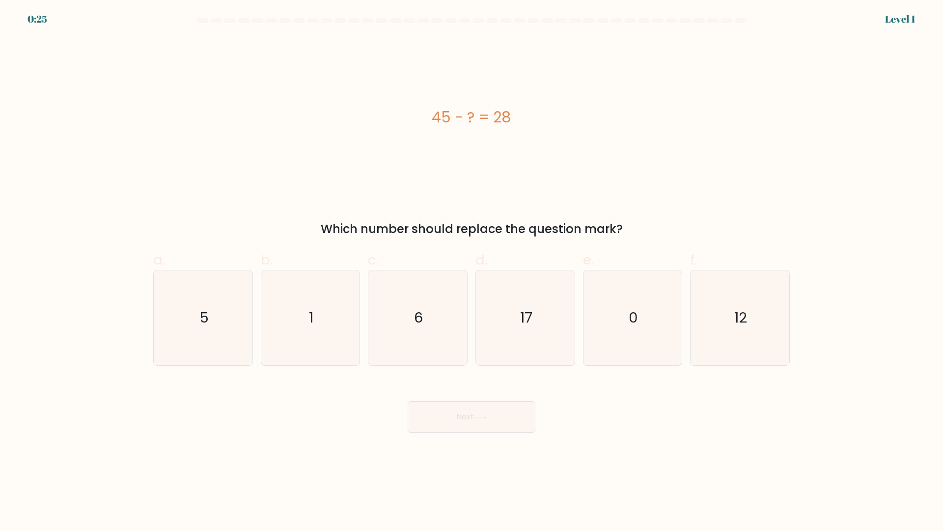
click at [551, 203] on div "45 - ? = 28 Which number should replace the question mark?" at bounding box center [471, 137] width 649 height 200
click at [536, 328] on icon "17" at bounding box center [525, 317] width 95 height 95
click at [472, 272] on input "d. 17" at bounding box center [472, 268] width 0 height 6
radio input "true"
click at [514, 412] on button "Next" at bounding box center [472, 416] width 128 height 31
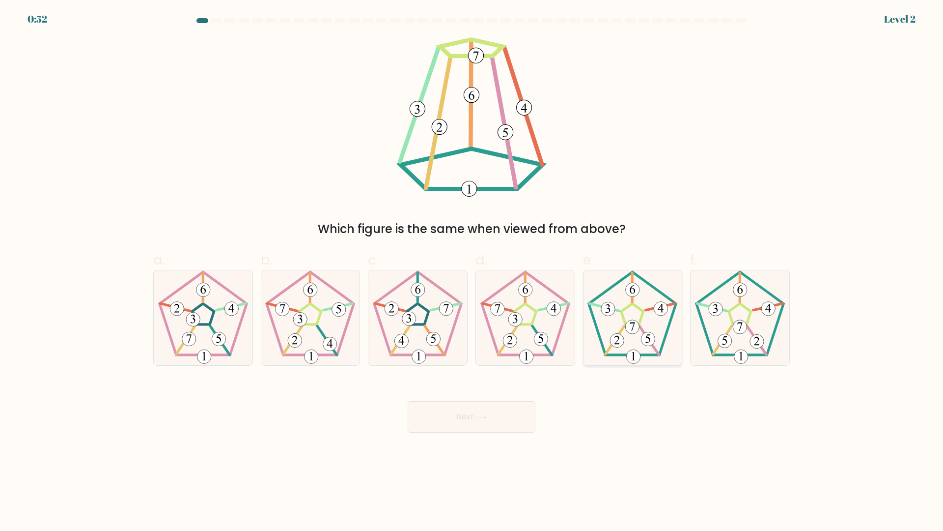
click at [635, 337] on icon at bounding box center [632, 317] width 95 height 95
click at [472, 272] on input "e." at bounding box center [472, 268] width 0 height 6
radio input "true"
click at [509, 415] on button "Next" at bounding box center [472, 416] width 128 height 31
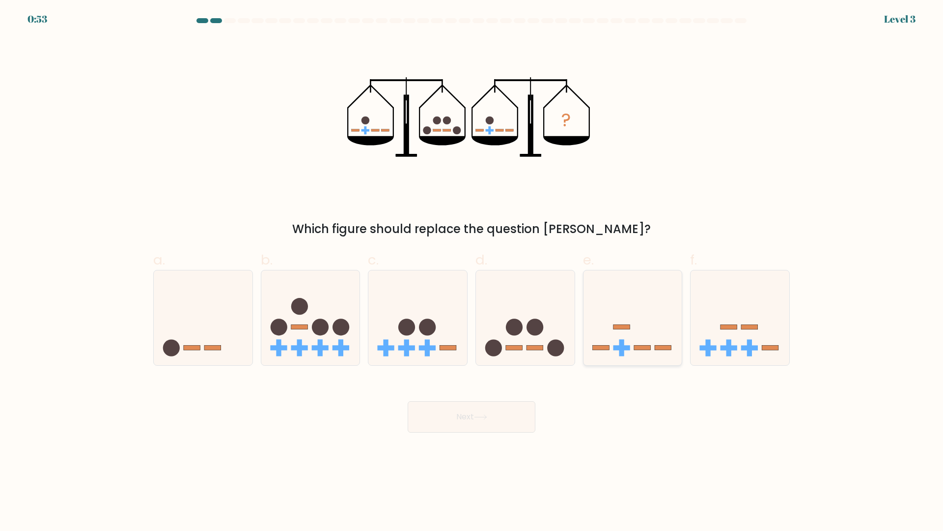
click at [623, 350] on rect at bounding box center [621, 347] width 5 height 17
click at [472, 272] on input "e." at bounding box center [472, 268] width 0 height 6
radio input "true"
click at [502, 423] on button "Next" at bounding box center [472, 416] width 128 height 31
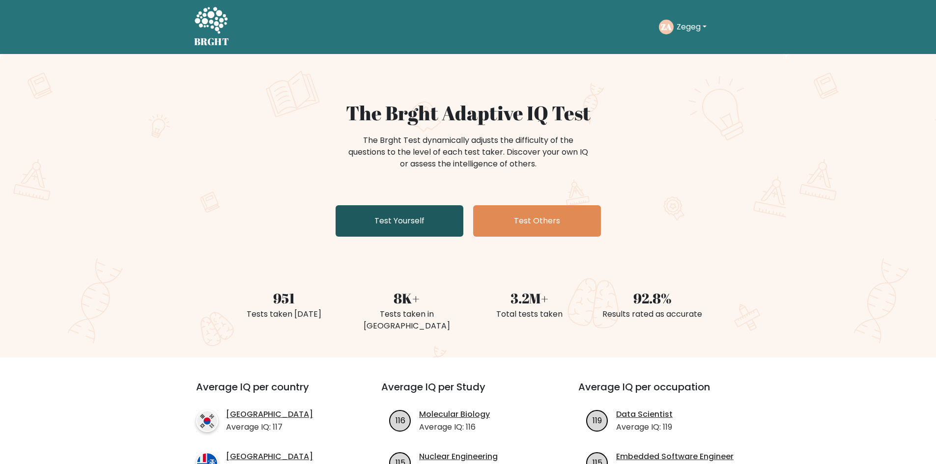
click at [430, 226] on link "Test Yourself" at bounding box center [400, 220] width 128 height 31
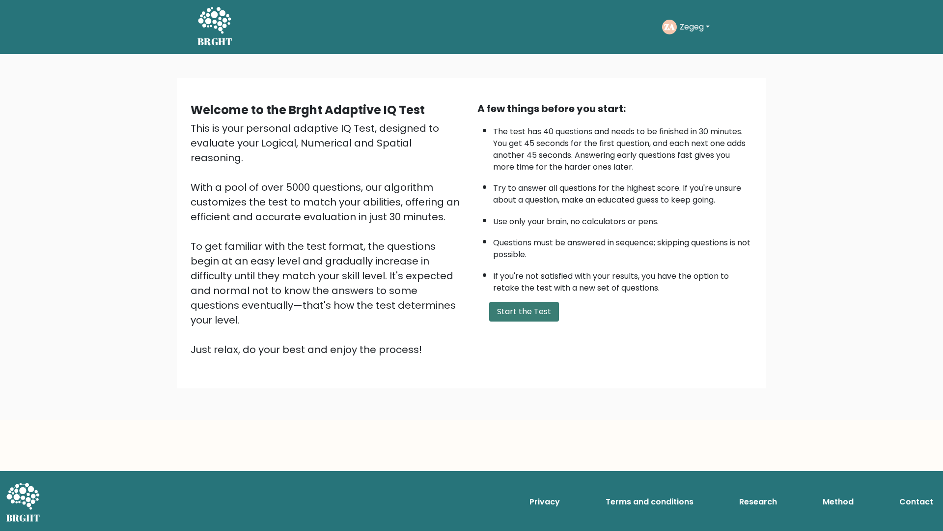
click at [520, 321] on button "Start the Test" at bounding box center [524, 312] width 70 height 20
